Goal: Navigation & Orientation: Find specific page/section

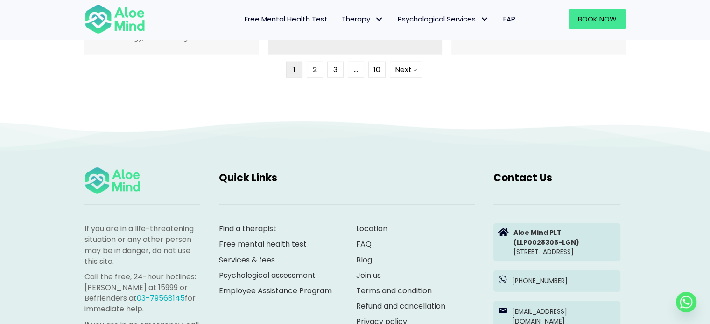
scroll to position [2566, 0]
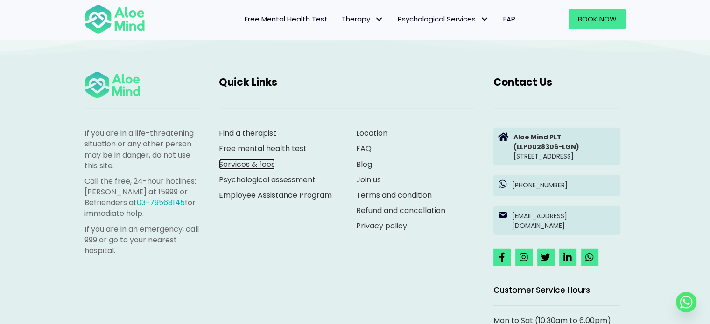
click at [255, 168] on link "Services & fees" at bounding box center [247, 164] width 56 height 11
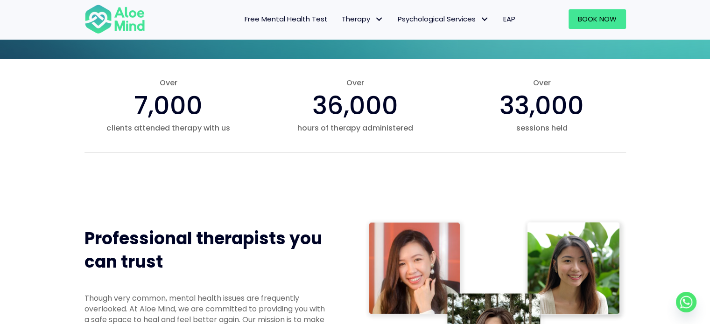
scroll to position [0, 0]
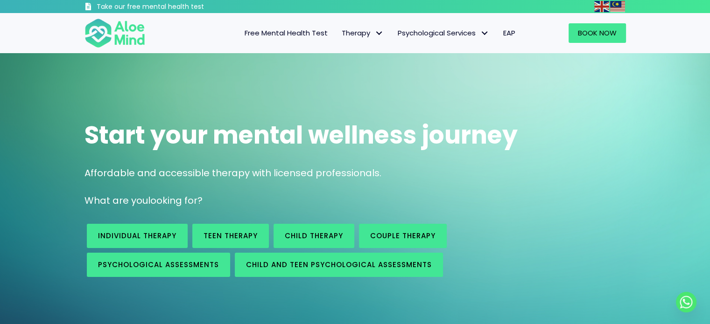
click at [55, 152] on div "Start your mental wellness journey Affordable and accessible therapy with licen…" at bounding box center [355, 196] width 710 height 287
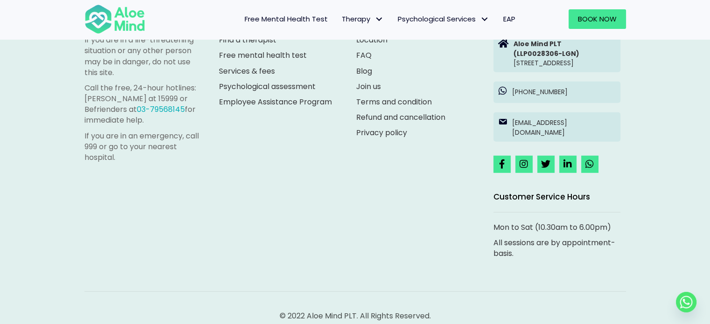
scroll to position [2613, 0]
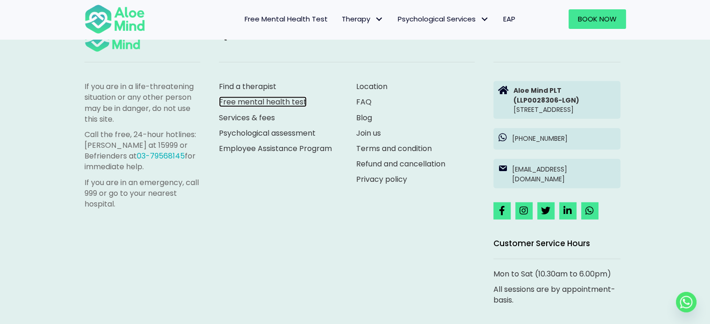
click at [284, 104] on link "Free mental health test" at bounding box center [263, 102] width 88 height 11
drag, startPoint x: 259, startPoint y: 73, endPoint x: 263, endPoint y: 82, distance: 10.1
click at [259, 73] on div "Find a therapist Free mental health test Services & fees Psychological assessme…" at bounding box center [278, 128] width 137 height 112
click at [263, 82] on link "Find a therapist" at bounding box center [247, 86] width 57 height 11
click at [258, 119] on link "Services & fees" at bounding box center [247, 117] width 56 height 11
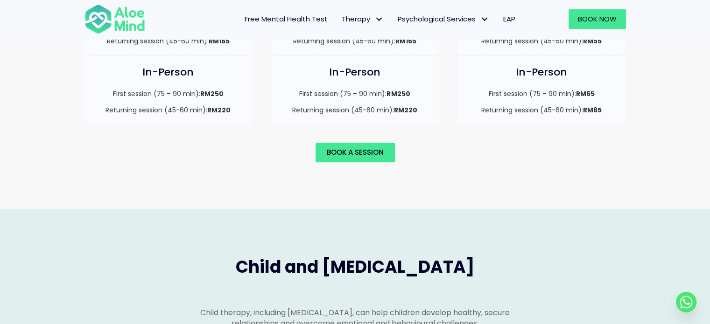
scroll to position [887, 0]
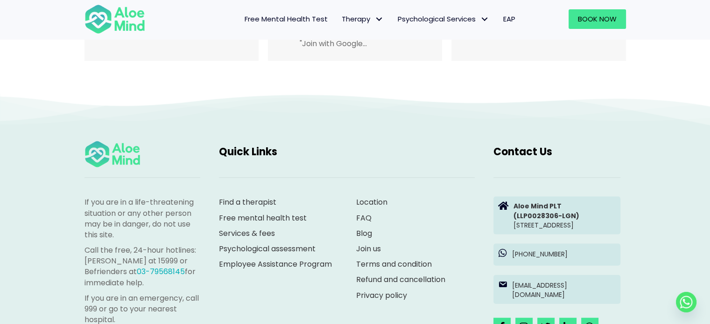
scroll to position [1958, 0]
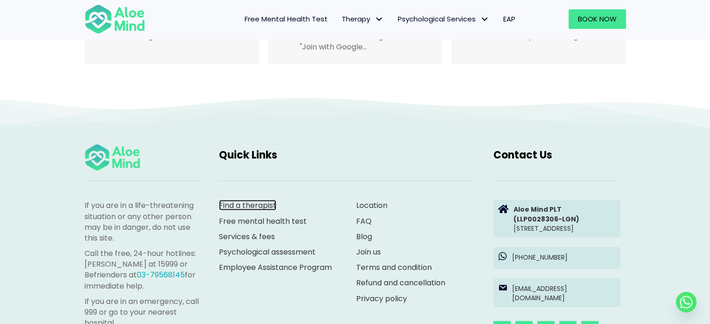
click at [271, 200] on link "Find a therapist" at bounding box center [247, 205] width 57 height 11
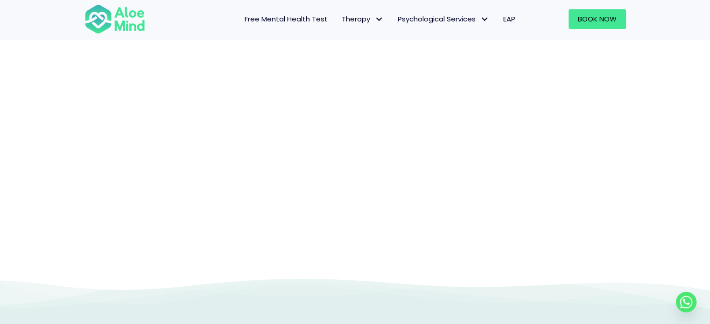
scroll to position [96, 0]
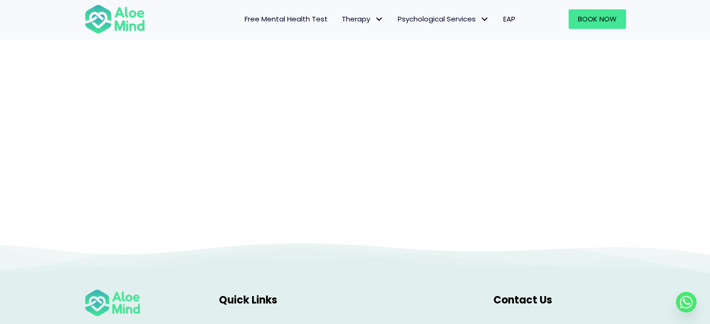
click at [86, 239] on div at bounding box center [355, 99] width 710 height 286
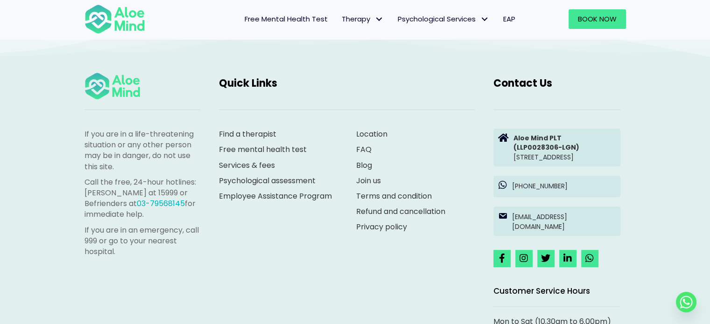
scroll to position [329, 0]
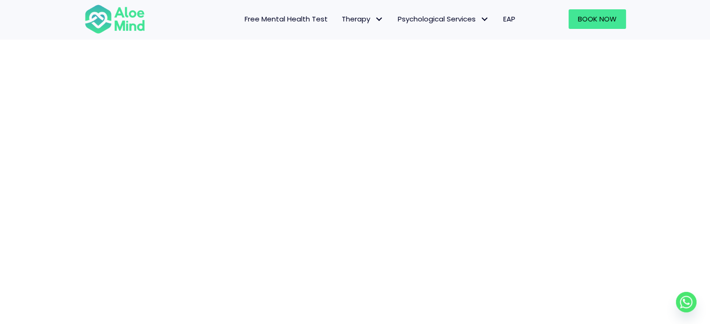
scroll to position [96, 0]
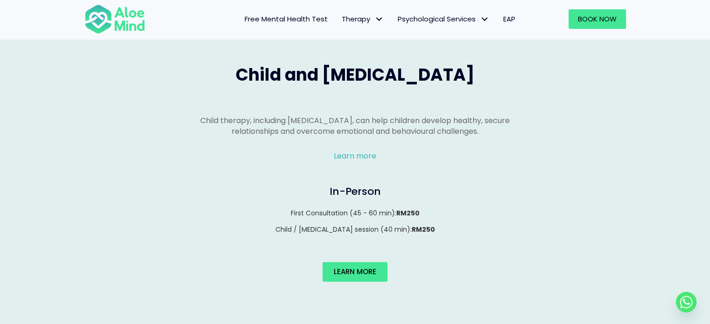
scroll to position [700, 0]
